Goal: Find specific page/section: Find specific page/section

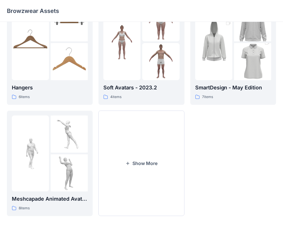
scroll to position [141, 0]
click at [148, 163] on button "Show More" at bounding box center [141, 162] width 86 height 105
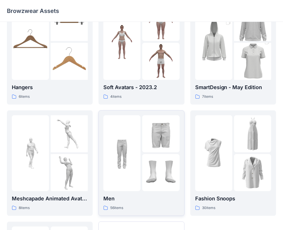
click at [133, 155] on img at bounding box center [121, 153] width 37 height 37
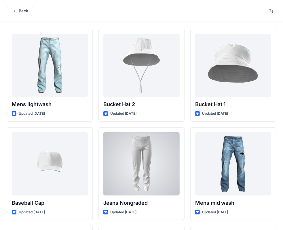
scroll to position [201, 0]
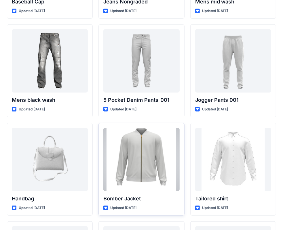
click at [153, 160] on div at bounding box center [141, 159] width 76 height 63
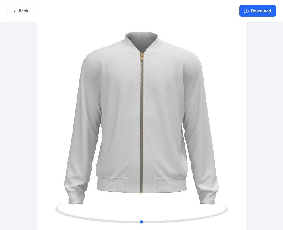
click at [239, 160] on div at bounding box center [141, 126] width 283 height 209
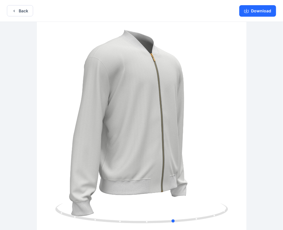
drag, startPoint x: 239, startPoint y: 160, endPoint x: 99, endPoint y: 159, distance: 139.7
click at [99, 159] on div at bounding box center [141, 126] width 283 height 209
